Goal: Task Accomplishment & Management: Complete application form

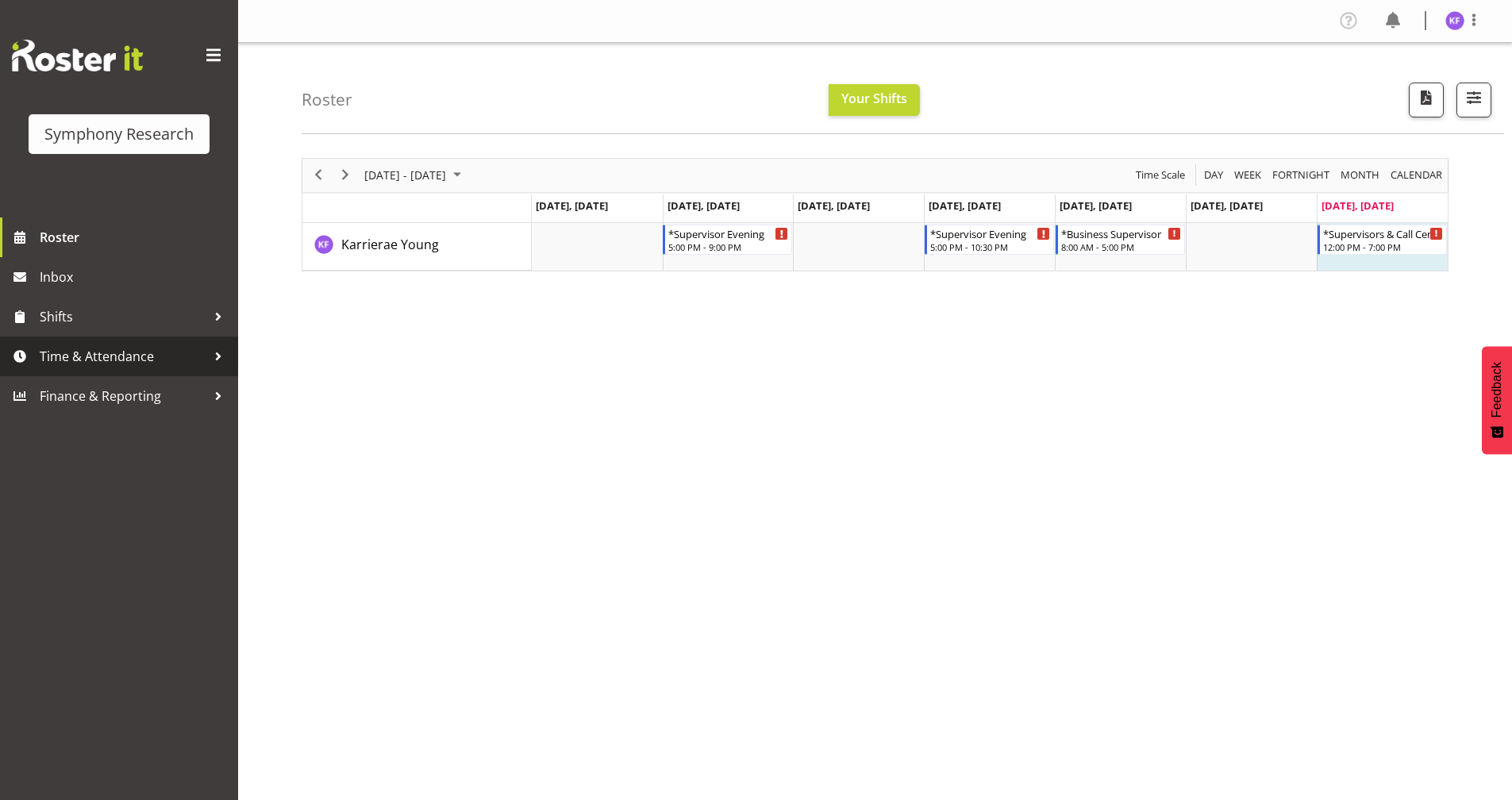
click at [84, 360] on span "Time & Attendance" at bounding box center [122, 357] width 166 height 24
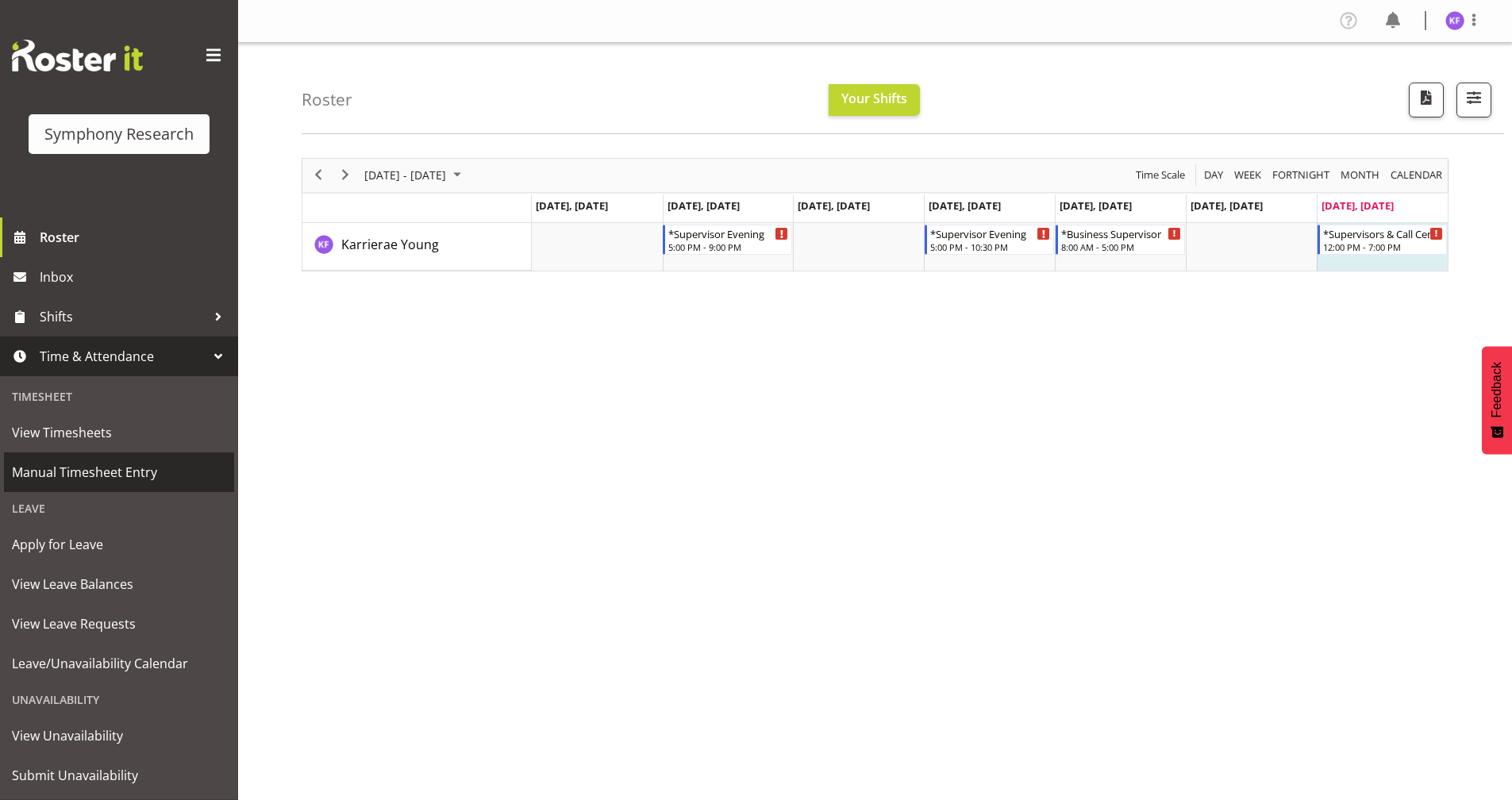
click at [135, 476] on span "Manual Timesheet Entry" at bounding box center [119, 473] width 214 height 24
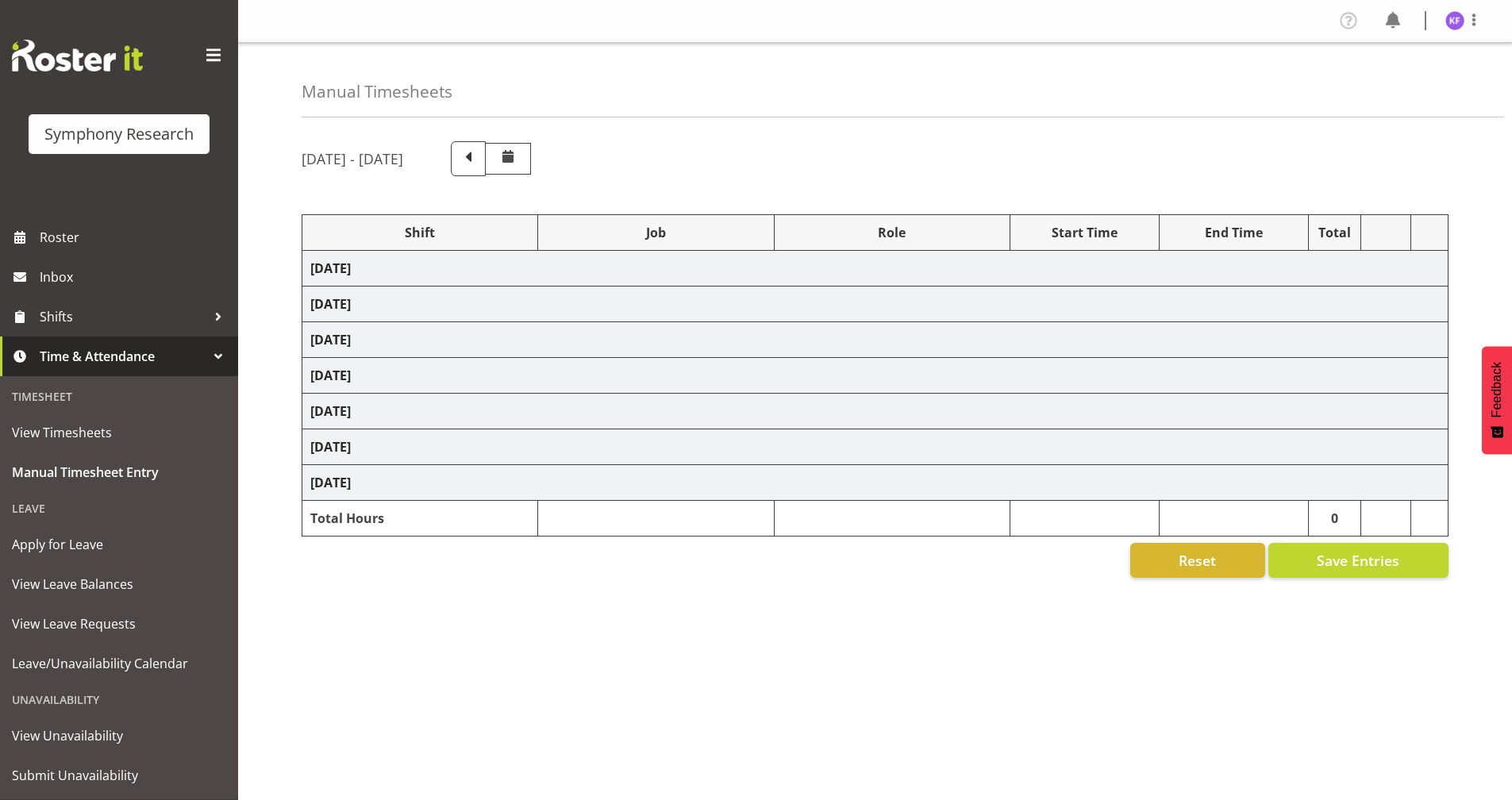
select select "41113"
select select "10499"
select select "358"
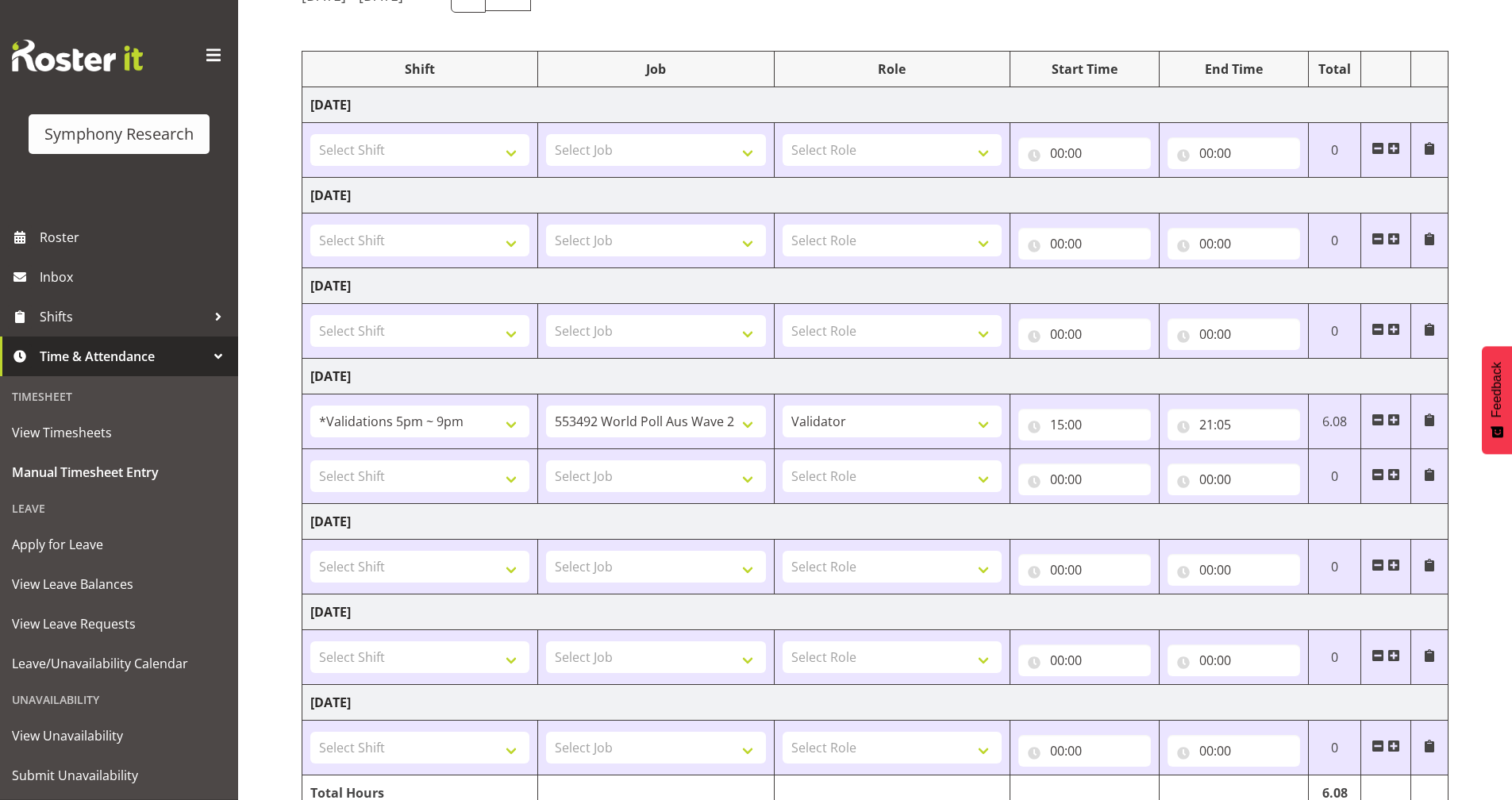
scroll to position [240, 0]
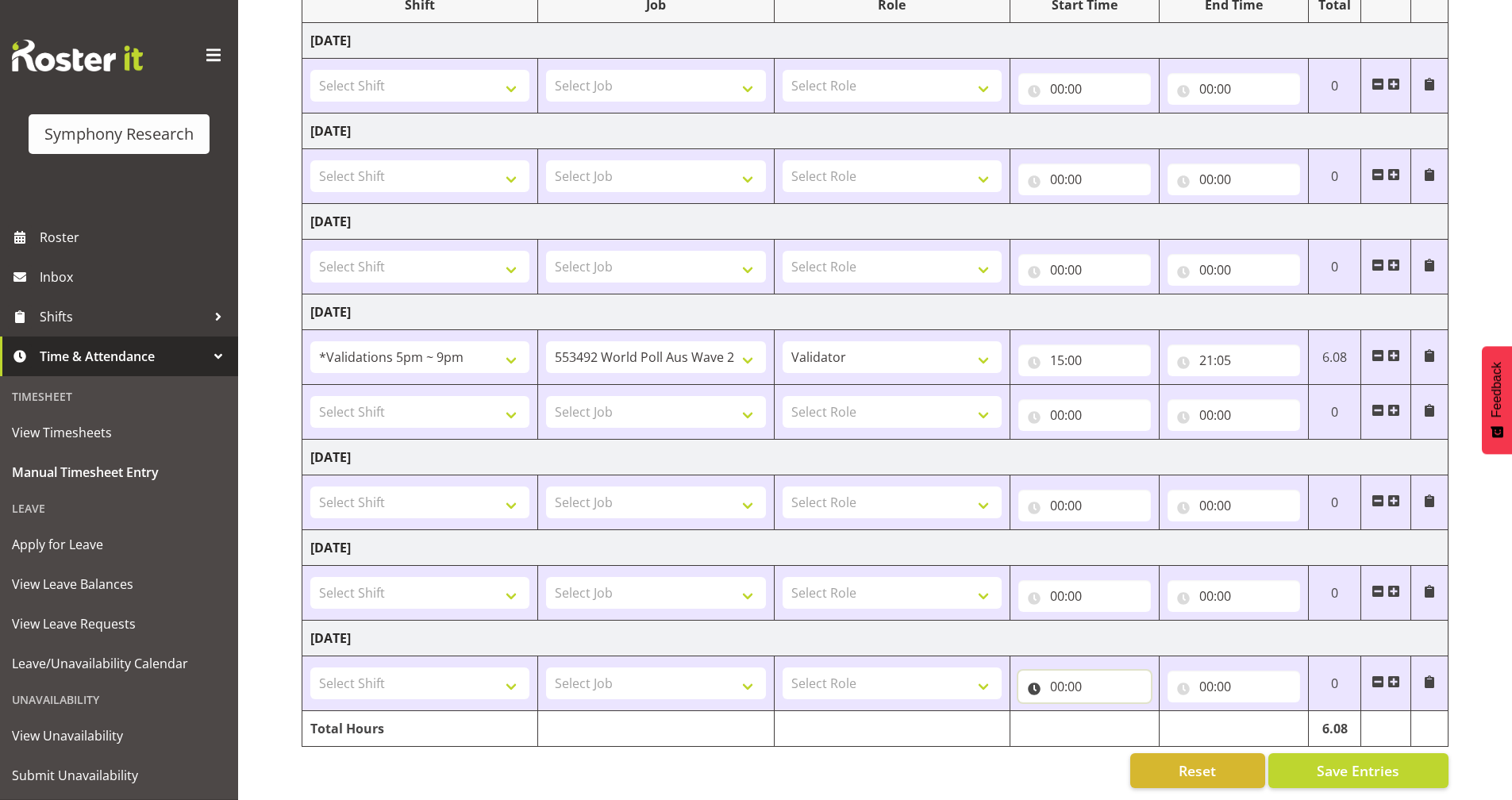
click at [1034, 675] on input "00:00" at bounding box center [1084, 686] width 132 height 32
click at [1133, 713] on select "00 01 02 03 04 05 06 07 08 09 10 11 12 13 14 15 16 17 18 19 20 21 22 23" at bounding box center [1127, 727] width 36 height 32
select select "12"
type input "12:00"
click at [1190, 676] on input "00:00" at bounding box center [1234, 686] width 132 height 32
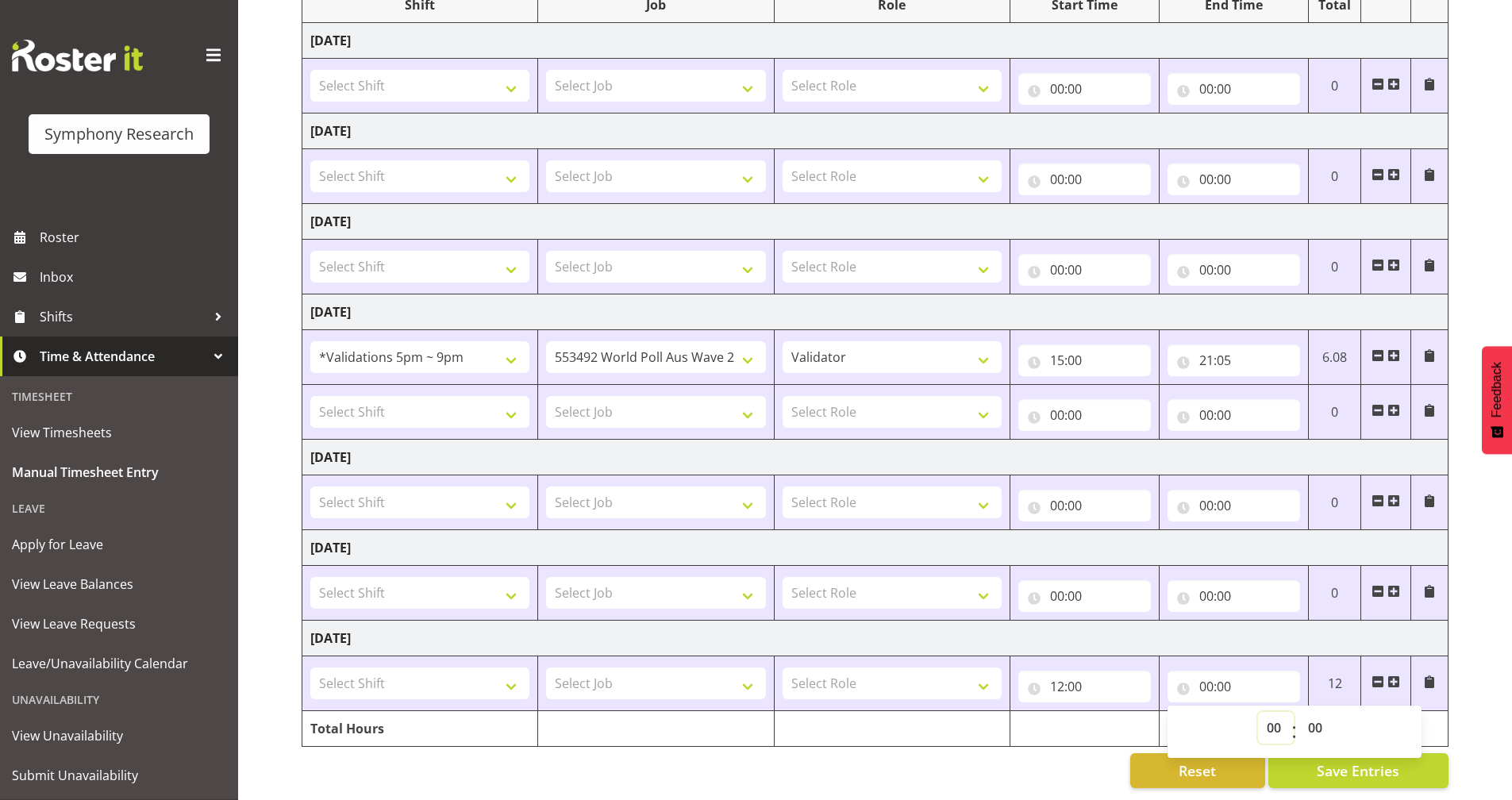
click at [1281, 717] on select "00 01 02 03 04 05 06 07 08 09 10 11 12 13 14 15 16 17 18 19 20 21 22 23" at bounding box center [1276, 727] width 36 height 32
select select "16"
type input "16:00"
click at [1074, 756] on div "Reset Save Entries" at bounding box center [875, 771] width 1147 height 35
click at [878, 670] on select "Select Role Briefing Interviewing Validator Supervisor" at bounding box center [892, 683] width 219 height 32
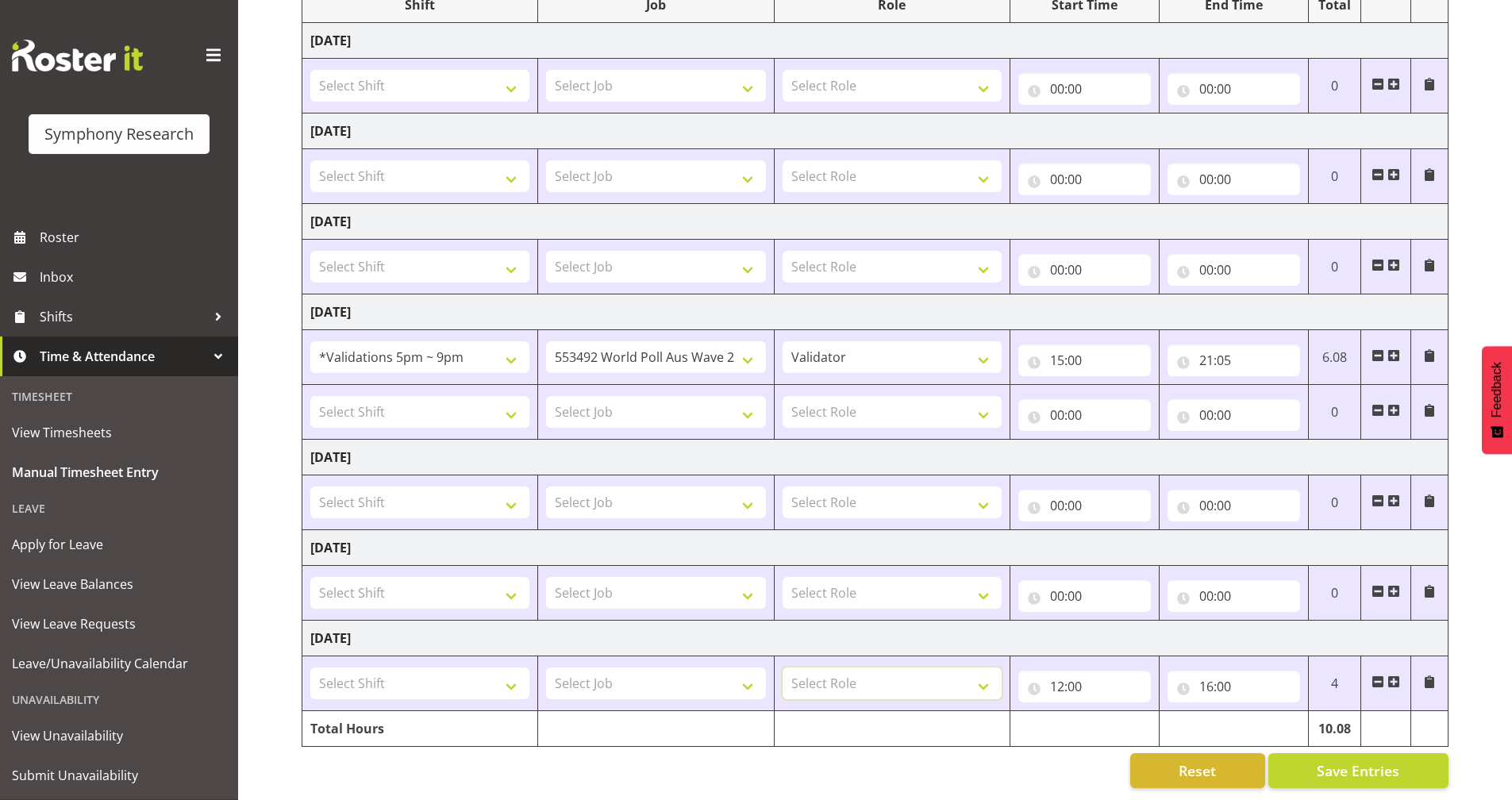
select select "47"
click at [783, 668] on select "Select Role Briefing Interviewing Validator Supervisor" at bounding box center [892, 683] width 219 height 32
click at [694, 674] on select "Select Job 550060 IF Admin 553492 World Poll Aus Wave 2 Main 2025 553493 World …" at bounding box center [656, 683] width 219 height 32
select select "10239"
click at [546, 668] on select "Select Job 550060 IF Admin 553492 World Poll Aus Wave 2 Main 2025 553493 World …" at bounding box center [656, 683] width 219 height 32
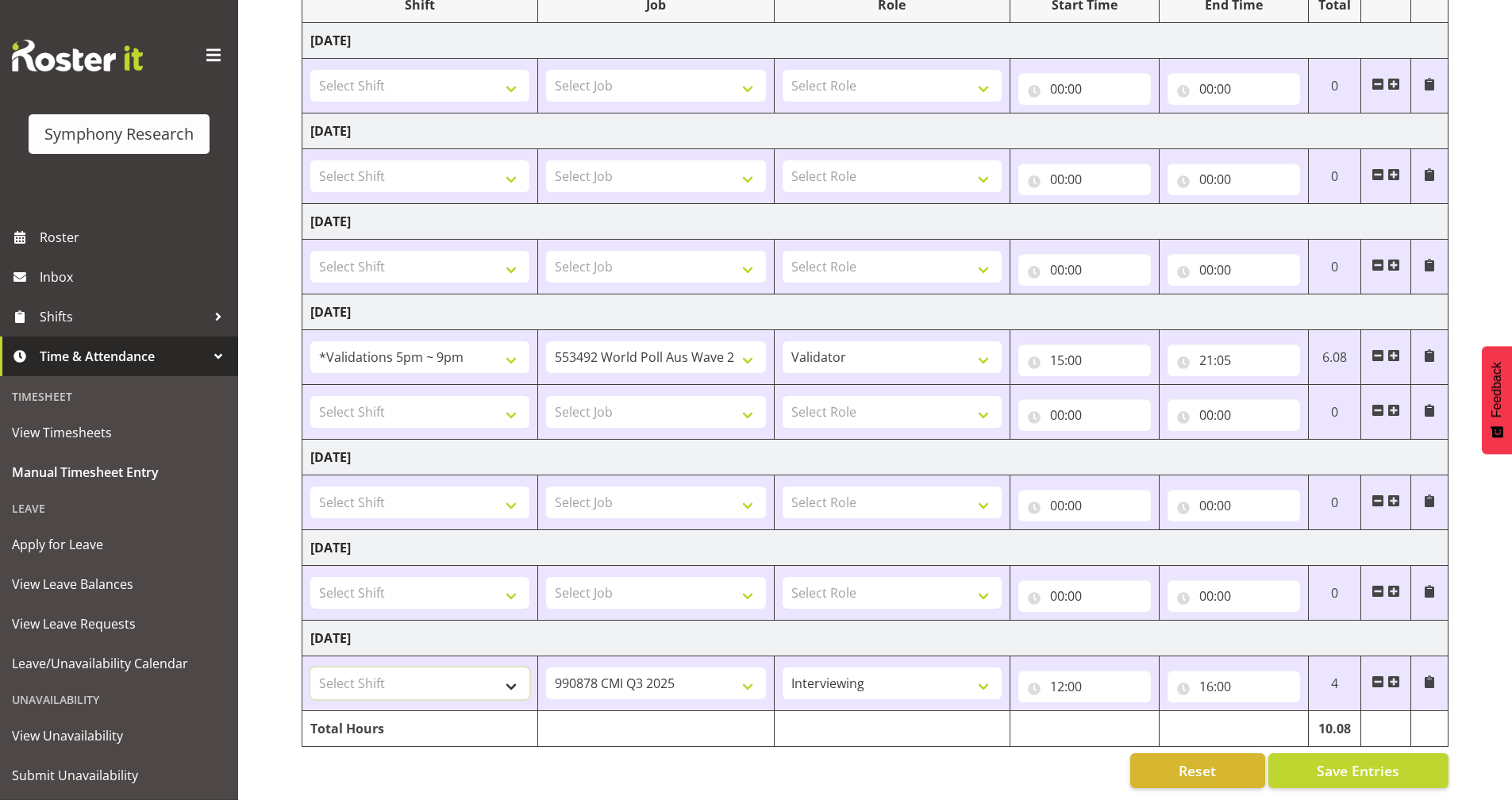
click at [403, 668] on select "Select Shift !!Project Briefing (Job to be assigned) !!Weekend Residential (Ros…" at bounding box center [419, 683] width 219 height 32
select select "17154"
click at [310, 668] on select "Select Shift !!Project Briefing (Job to be assigned) !!Weekend Residential (Ros…" at bounding box center [419, 683] width 219 height 32
click at [1332, 760] on span "Save Entries" at bounding box center [1358, 771] width 83 height 20
click at [682, 774] on div "Reset Save Entries" at bounding box center [875, 771] width 1147 height 35
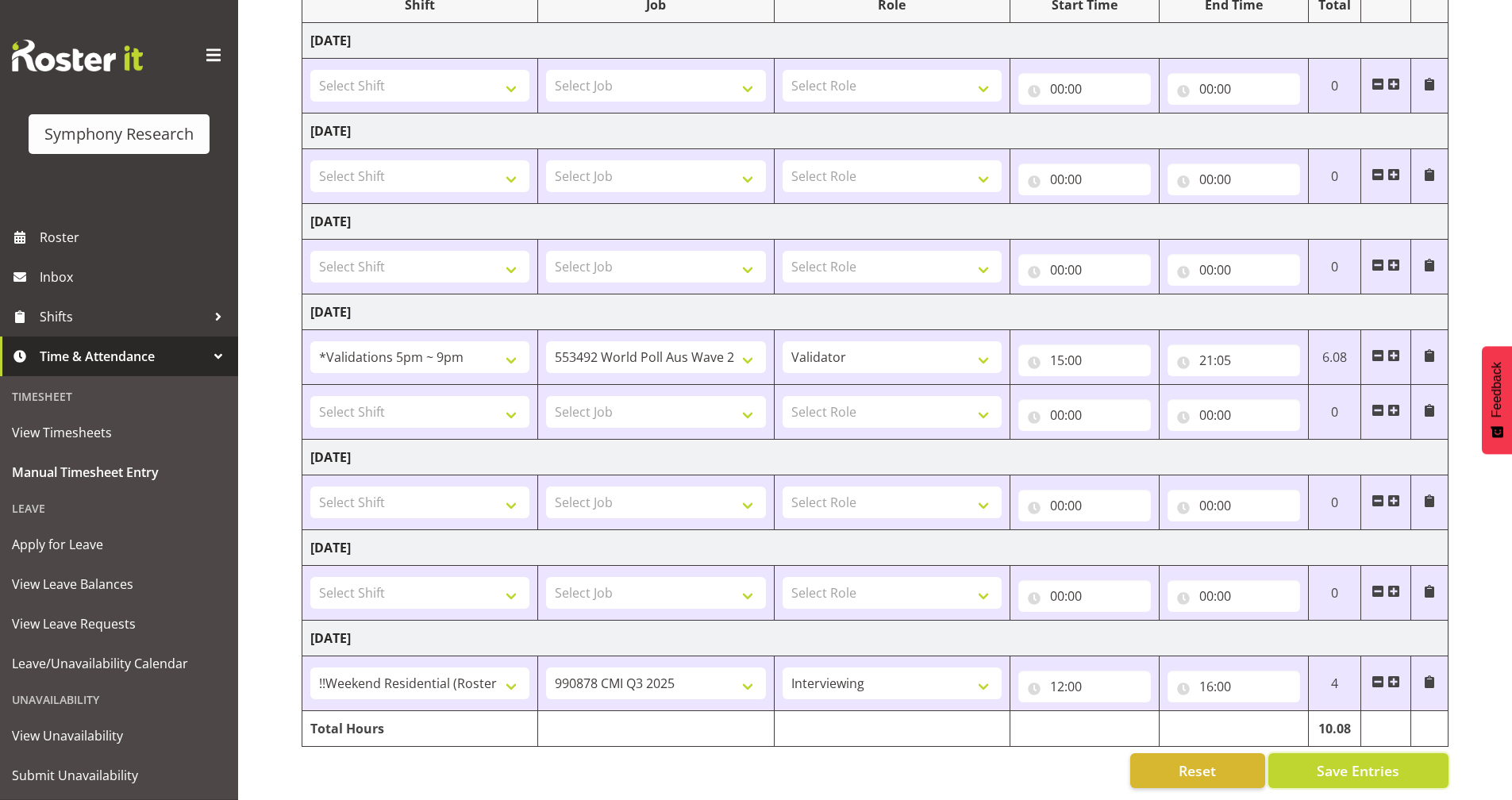
drag, startPoint x: 1370, startPoint y: 741, endPoint x: 1375, endPoint y: 730, distance: 12.1
click at [1370, 739] on div "August 11th - August 17th 2025 Shift Job Role Start Time End Time Total Monday …" at bounding box center [907, 350] width 1210 height 898
